Goal: Task Accomplishment & Management: Use online tool/utility

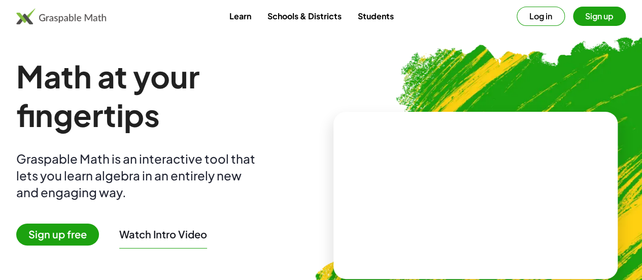
click at [99, 226] on span "Sign up free" at bounding box center [57, 234] width 83 height 22
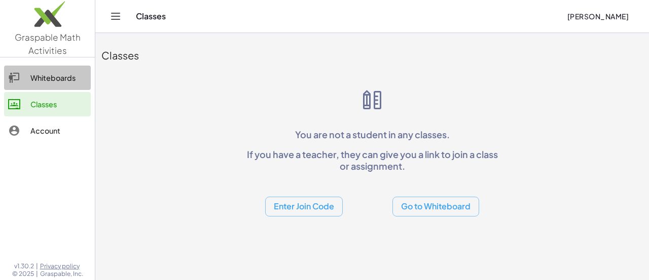
click at [48, 80] on div "Whiteboards" at bounding box center [58, 78] width 56 height 12
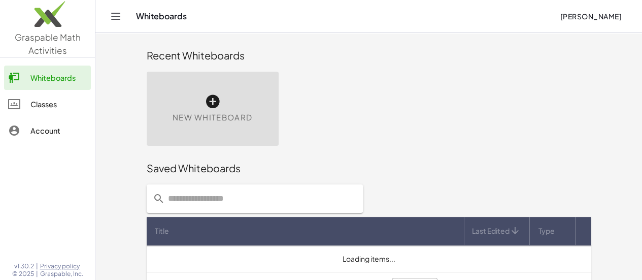
click at [154, 109] on div "New Whiteboard" at bounding box center [213, 109] width 132 height 74
